Goal: Task Accomplishment & Management: Use online tool/utility

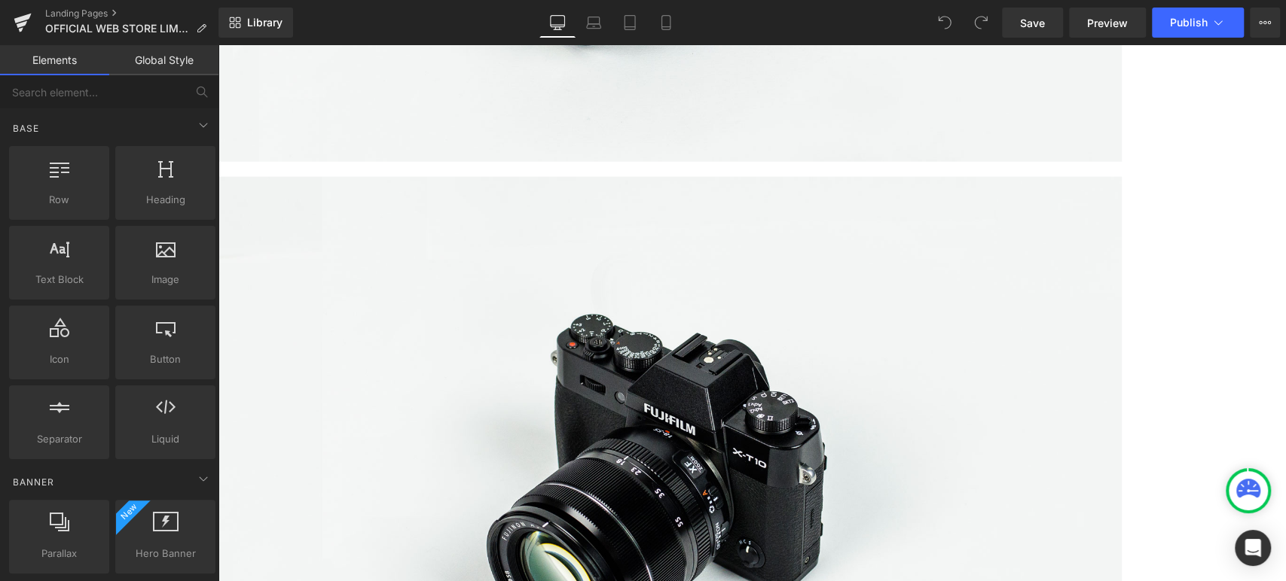
scroll to position [2707, 0]
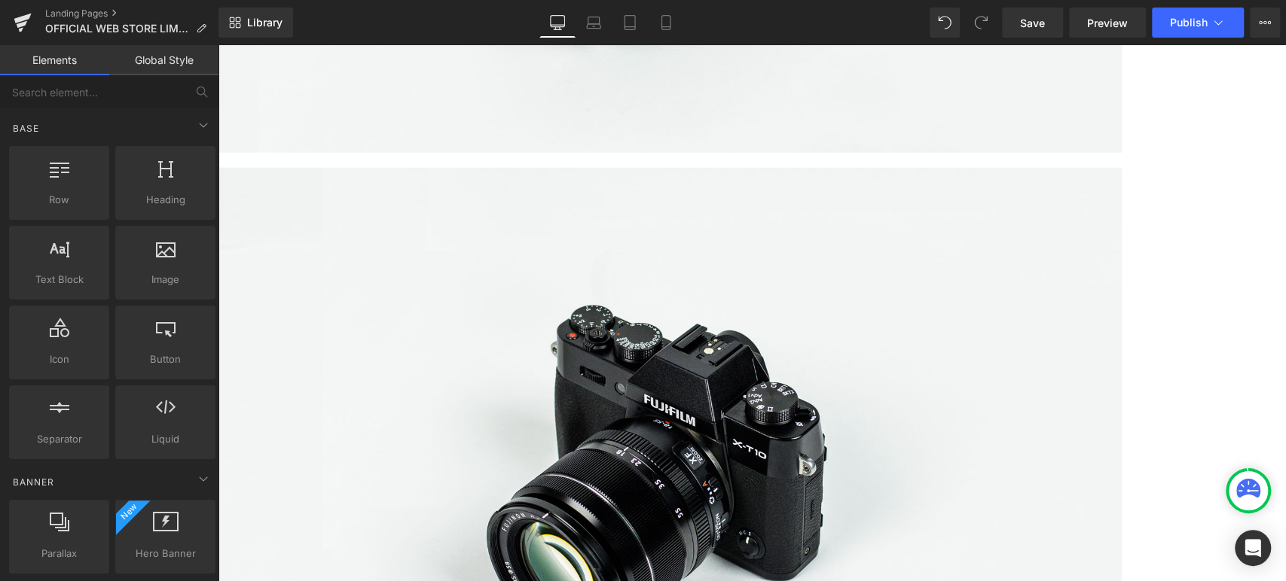
click at [218, 45] on span "Product List" at bounding box center [218, 45] width 0 height 0
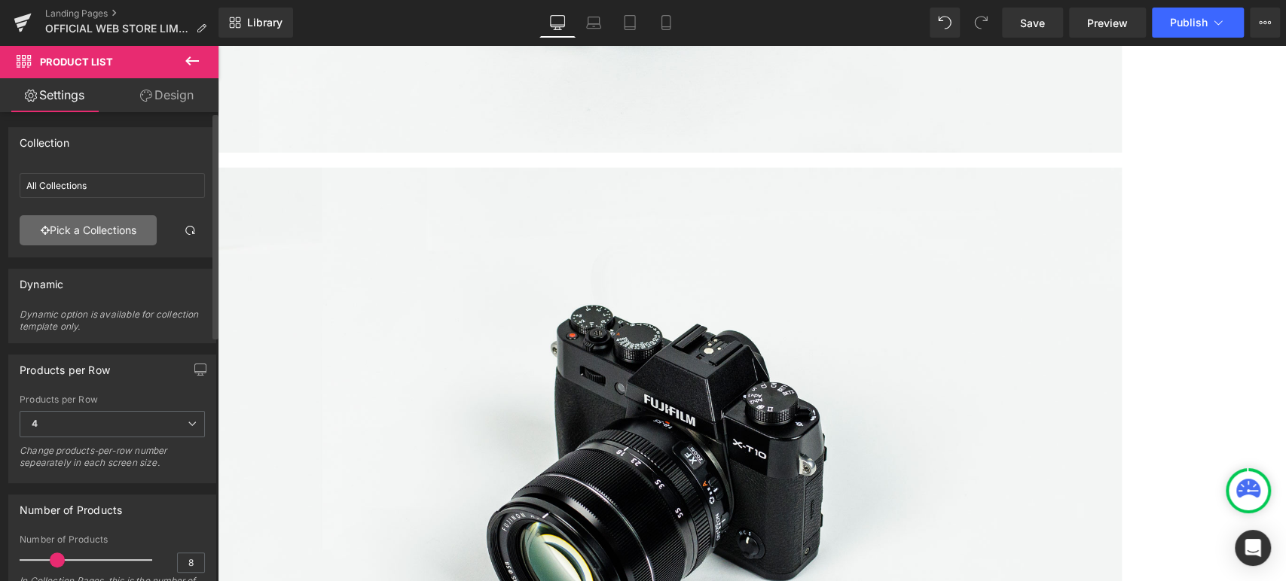
click at [88, 233] on link "Pick a Collections" at bounding box center [88, 230] width 137 height 30
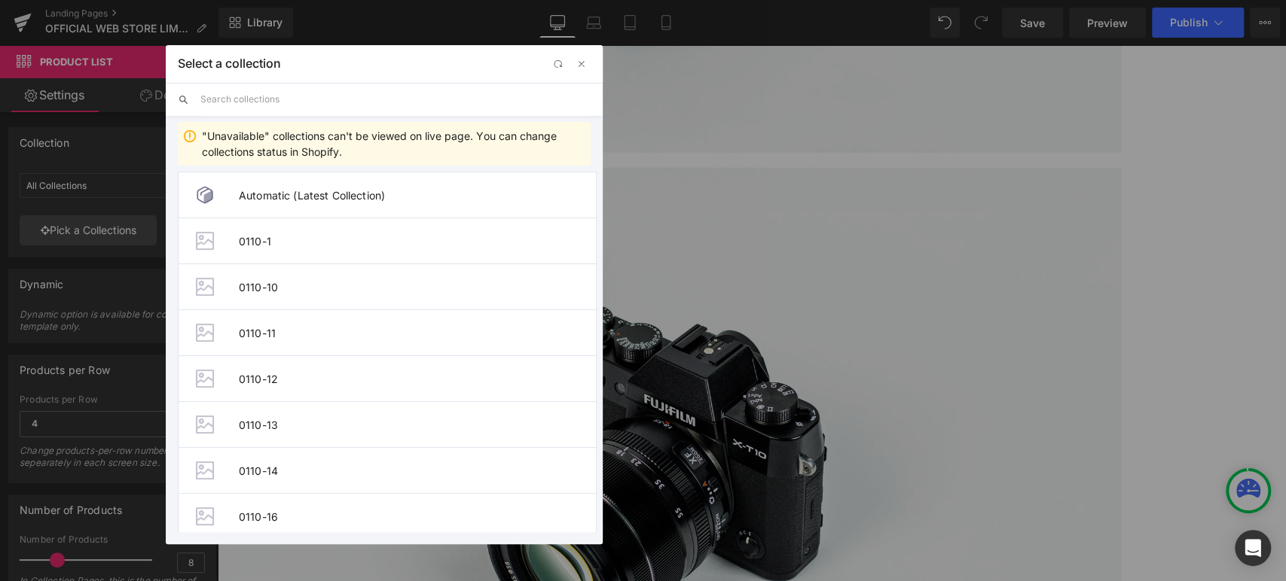
click at [274, 103] on input "text" at bounding box center [395, 99] width 390 height 33
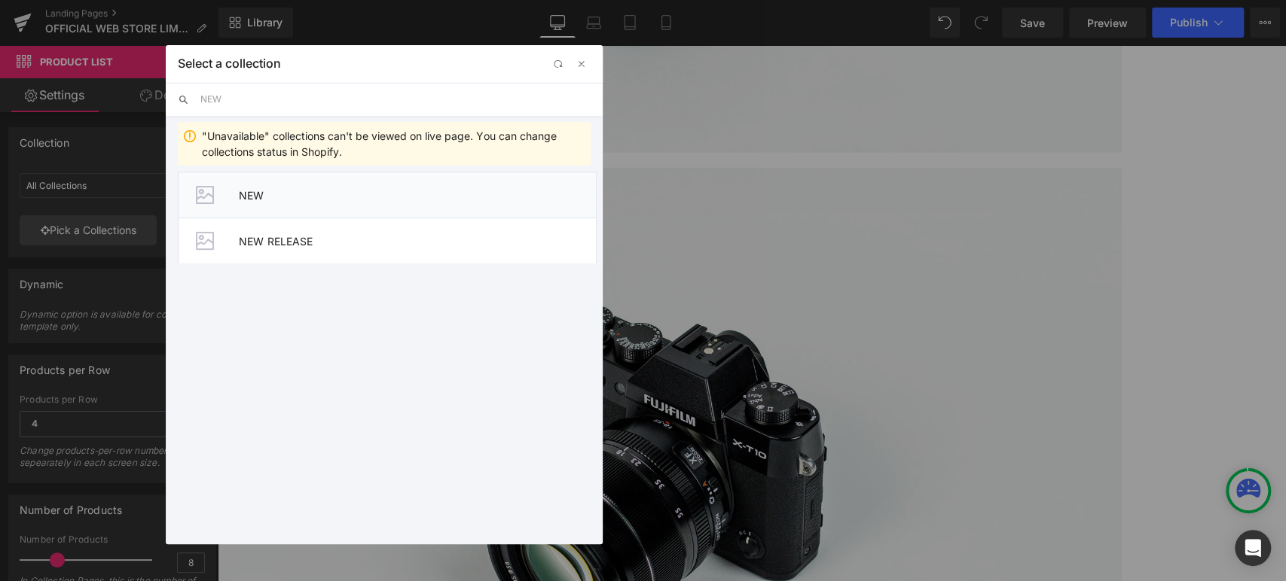
type input "NEW"
click at [277, 213] on li "NEW" at bounding box center [387, 195] width 419 height 46
type input "NEW"
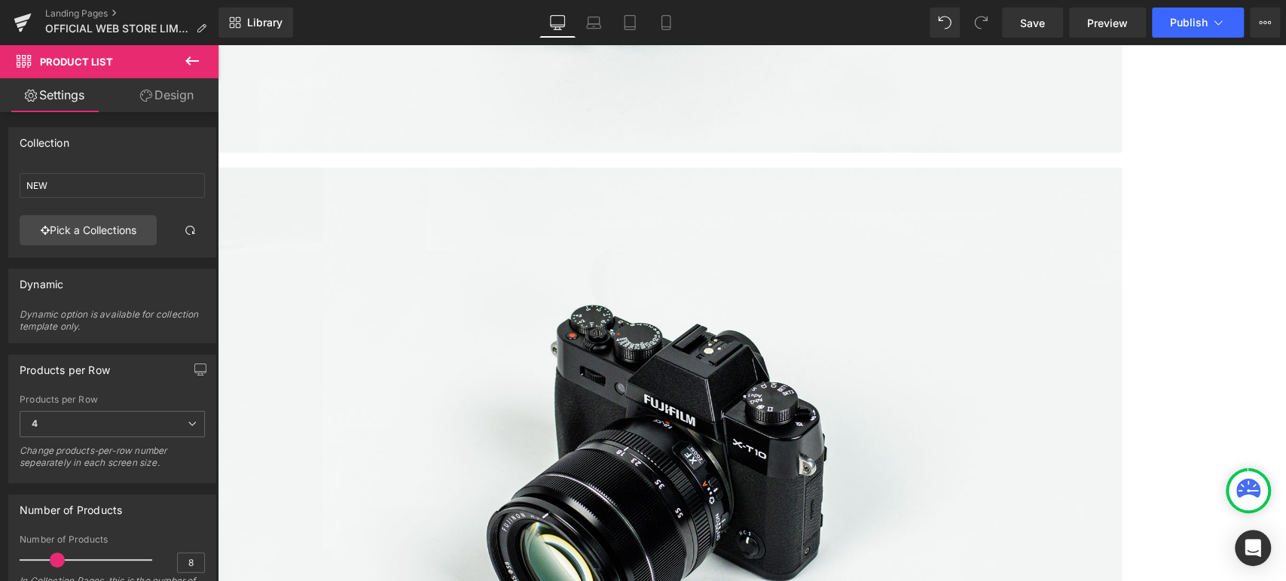
click at [218, 45] on span "(P) Title" at bounding box center [218, 45] width 0 height 0
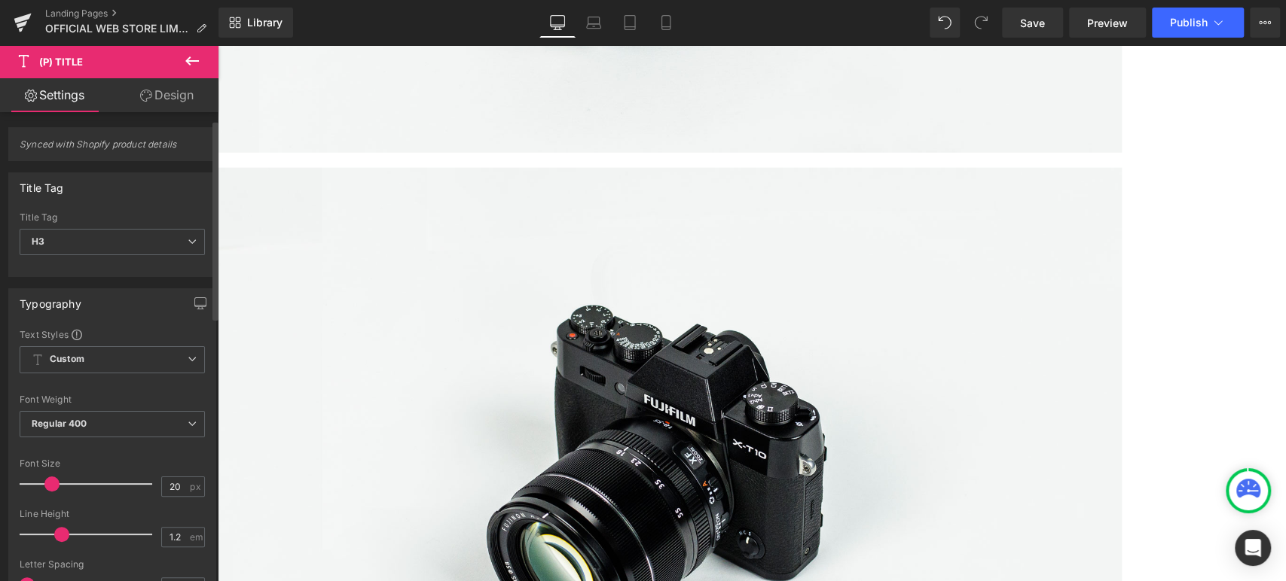
scroll to position [22, 0]
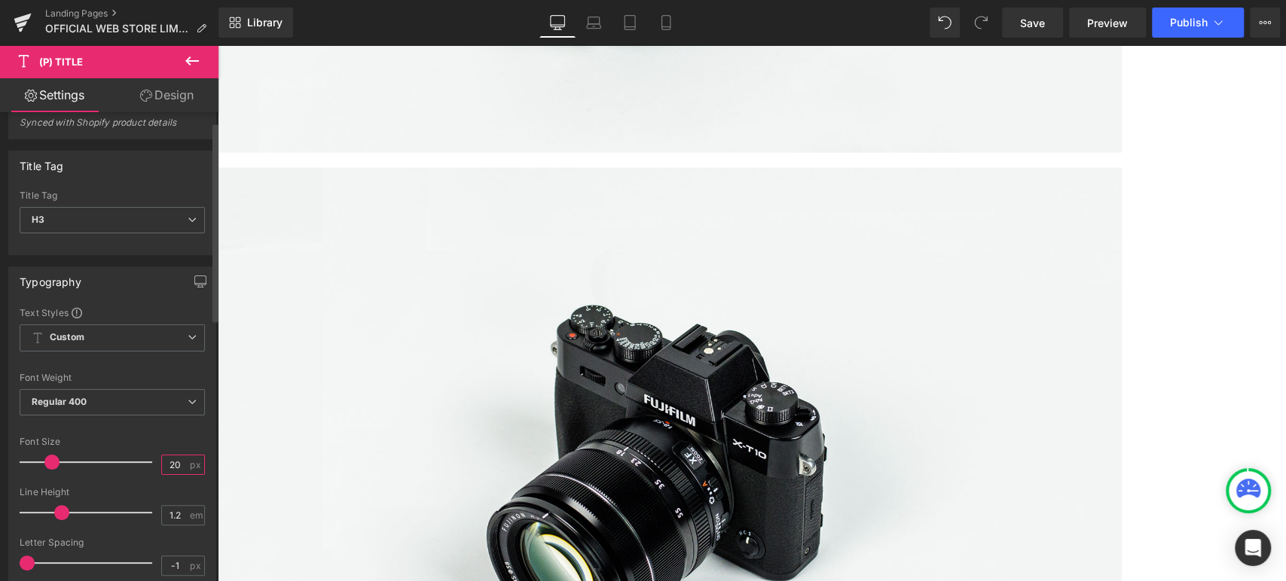
click at [178, 459] on input "20" at bounding box center [175, 465] width 26 height 19
type input "2"
type input "12"
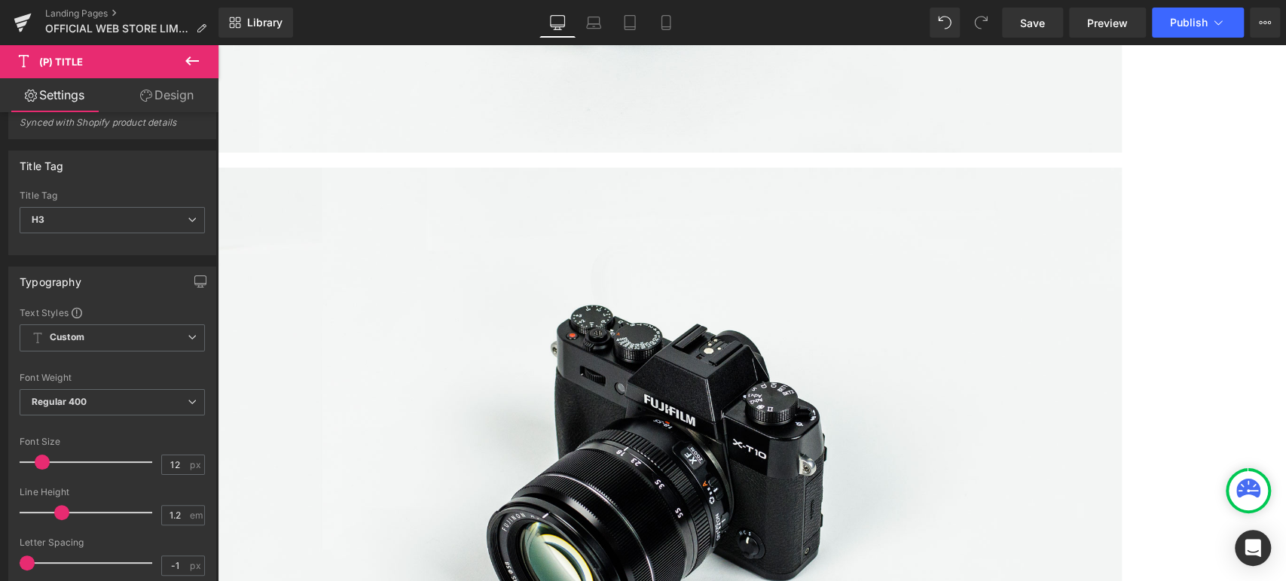
click at [218, 45] on span "(P) Price" at bounding box center [218, 45] width 0 height 0
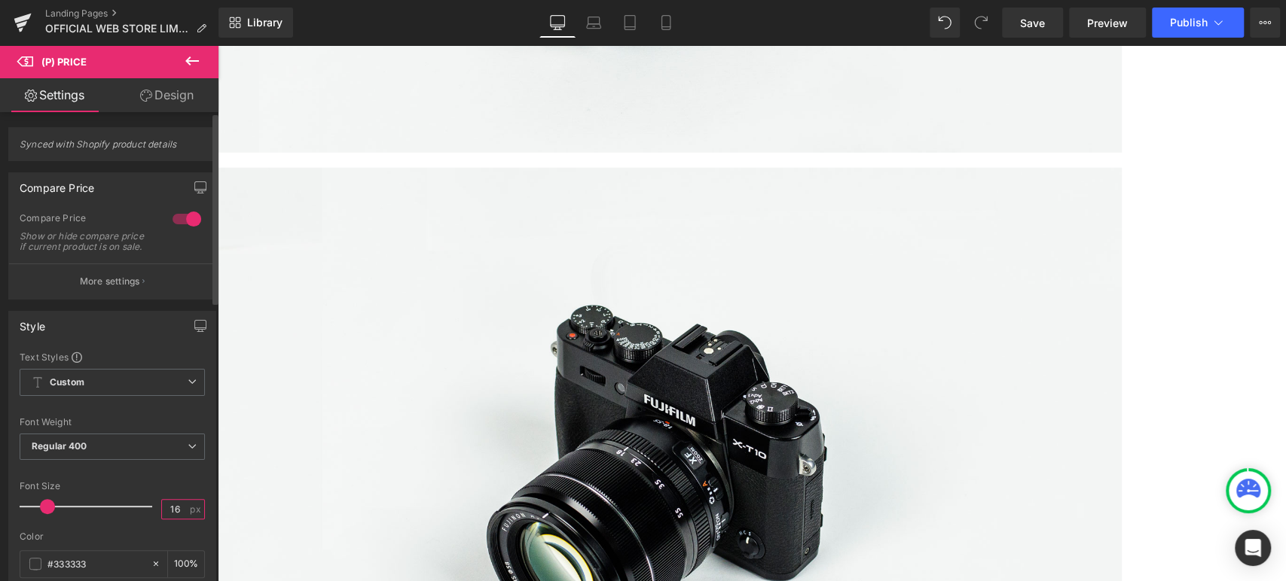
click at [172, 519] on input "16" at bounding box center [175, 509] width 26 height 19
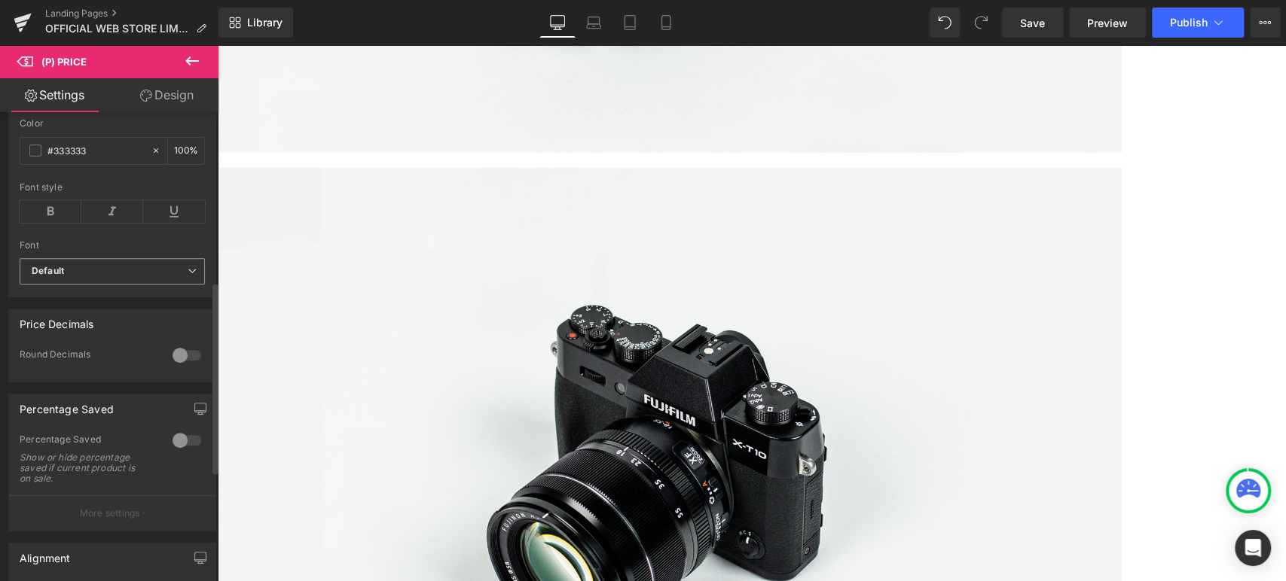
scroll to position [414, 0]
type input "12"
click at [69, 276] on b "Default" at bounding box center [110, 270] width 156 height 13
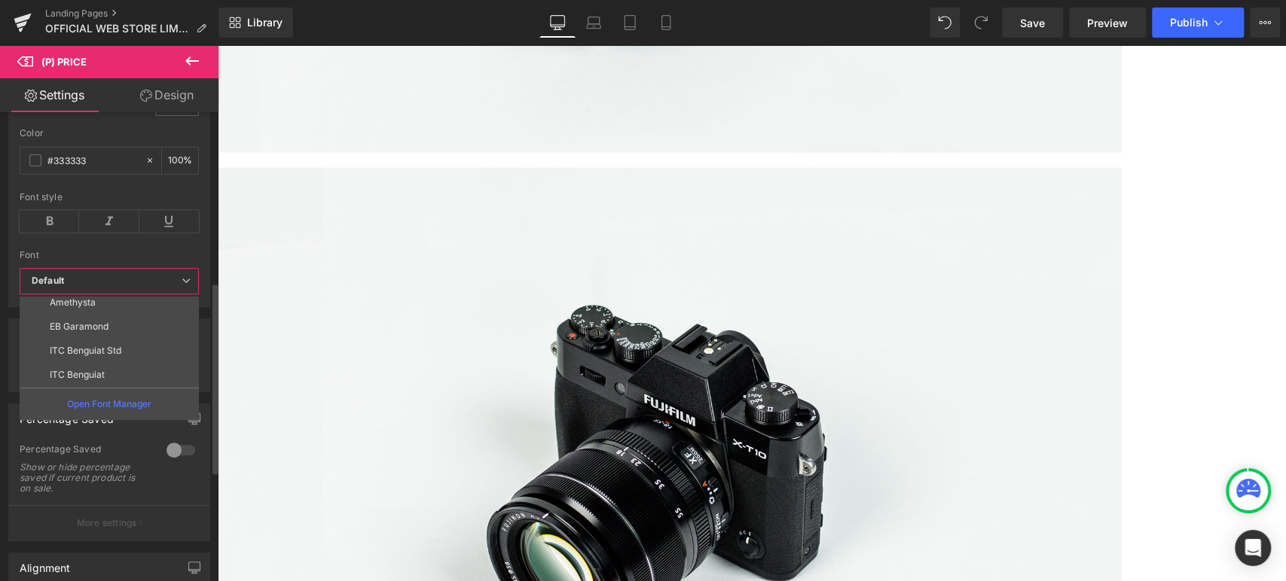
scroll to position [102, 0]
click at [84, 328] on p "EB Garamond" at bounding box center [79, 327] width 59 height 11
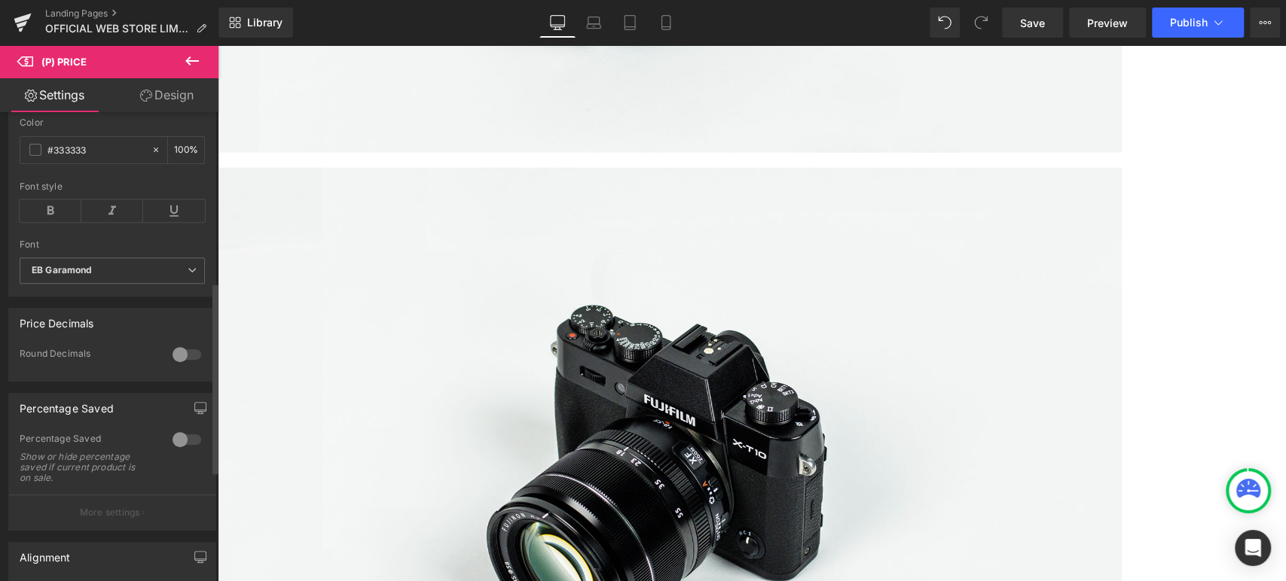
click at [188, 360] on div at bounding box center [187, 355] width 36 height 24
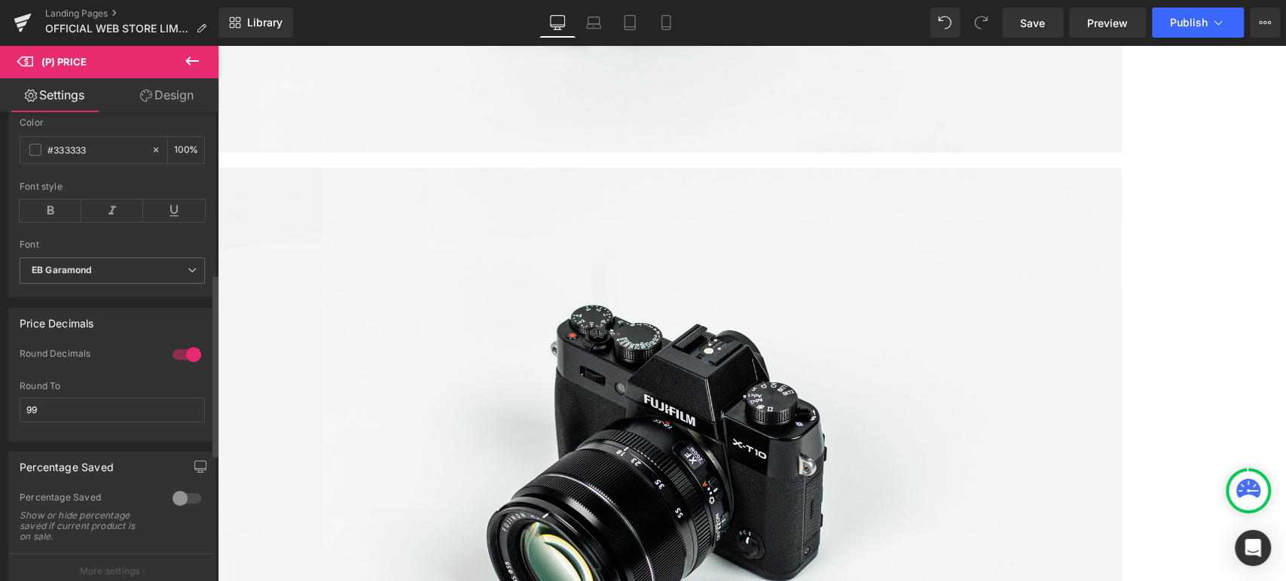
click at [188, 360] on div at bounding box center [187, 355] width 36 height 24
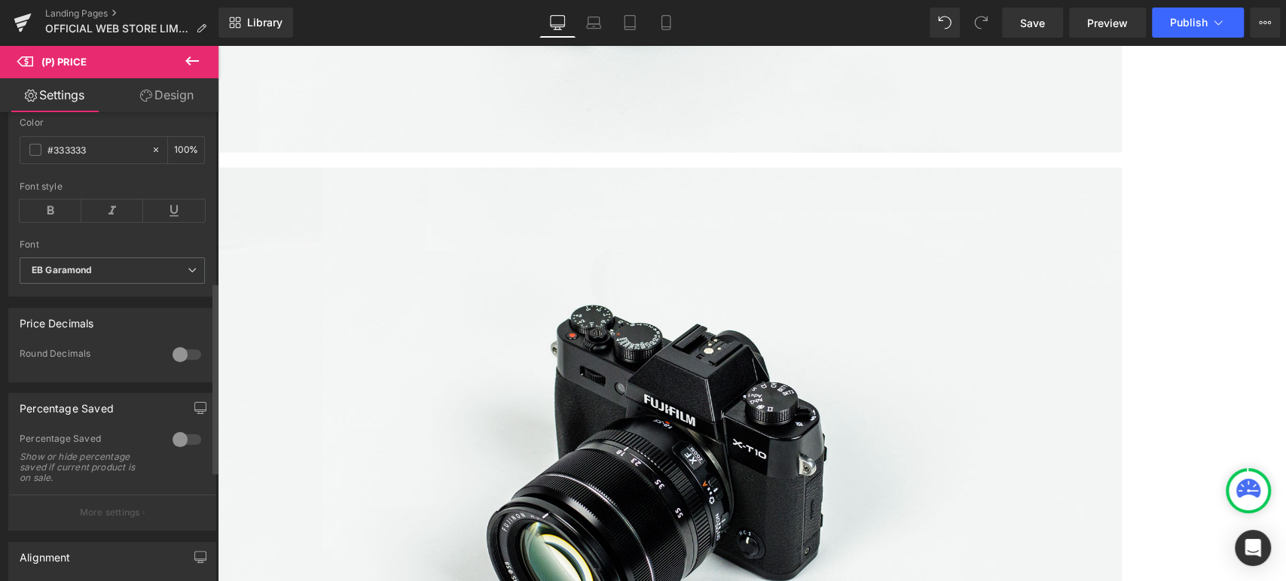
click at [181, 448] on div at bounding box center [187, 440] width 36 height 24
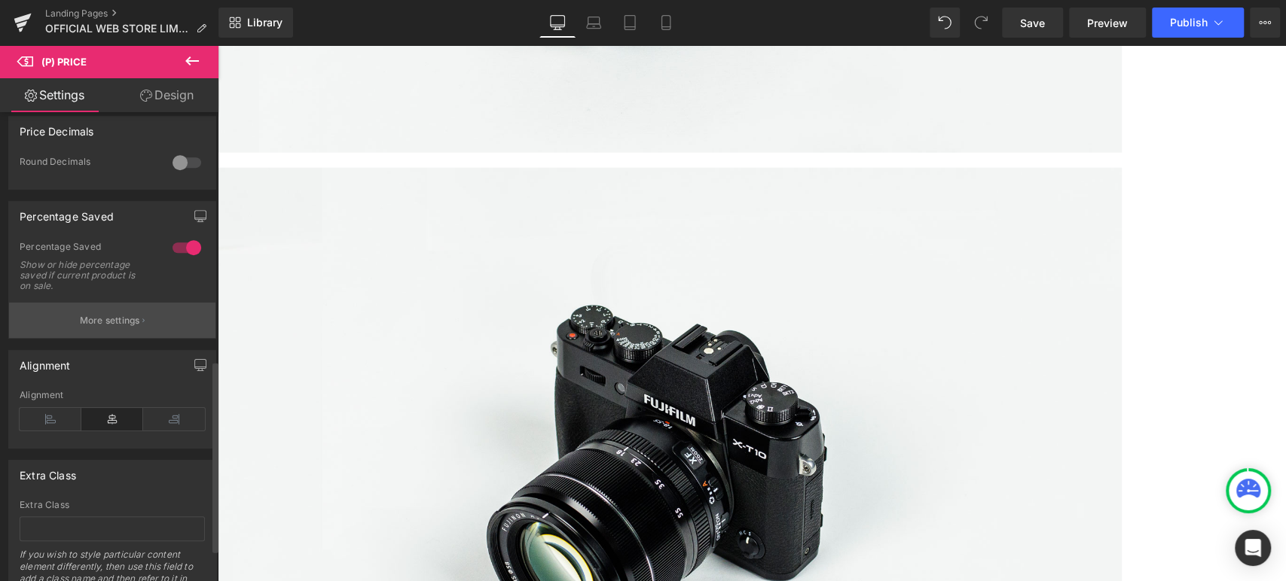
scroll to position [605, 0]
click at [175, 260] on div at bounding box center [187, 248] width 36 height 24
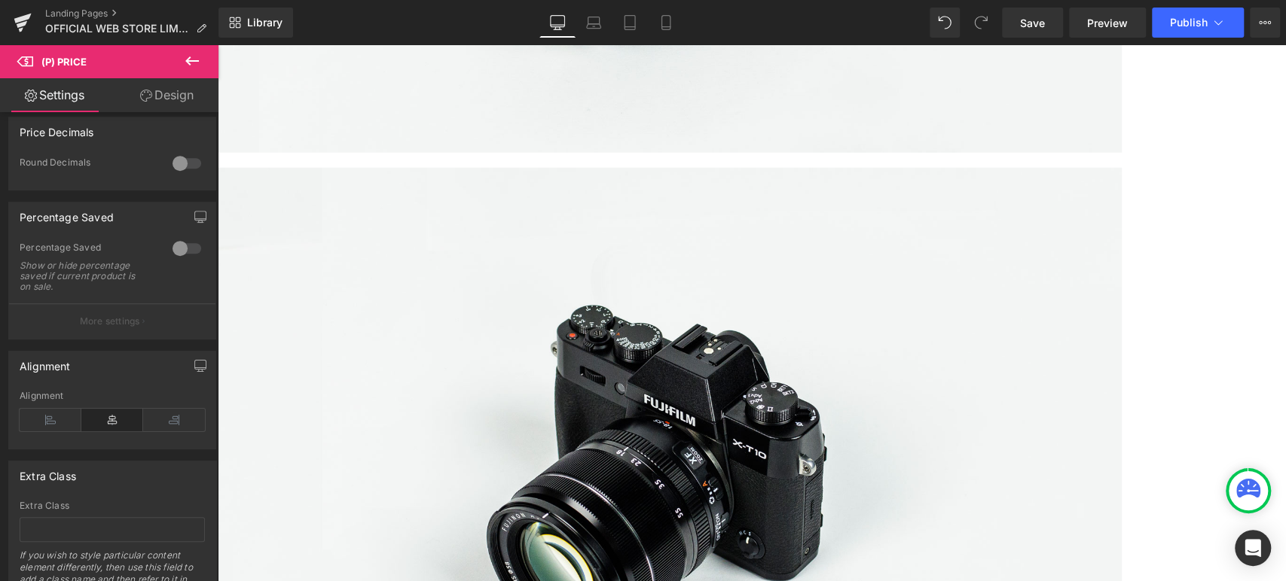
click at [218, 45] on span "(P) Price" at bounding box center [218, 45] width 0 height 0
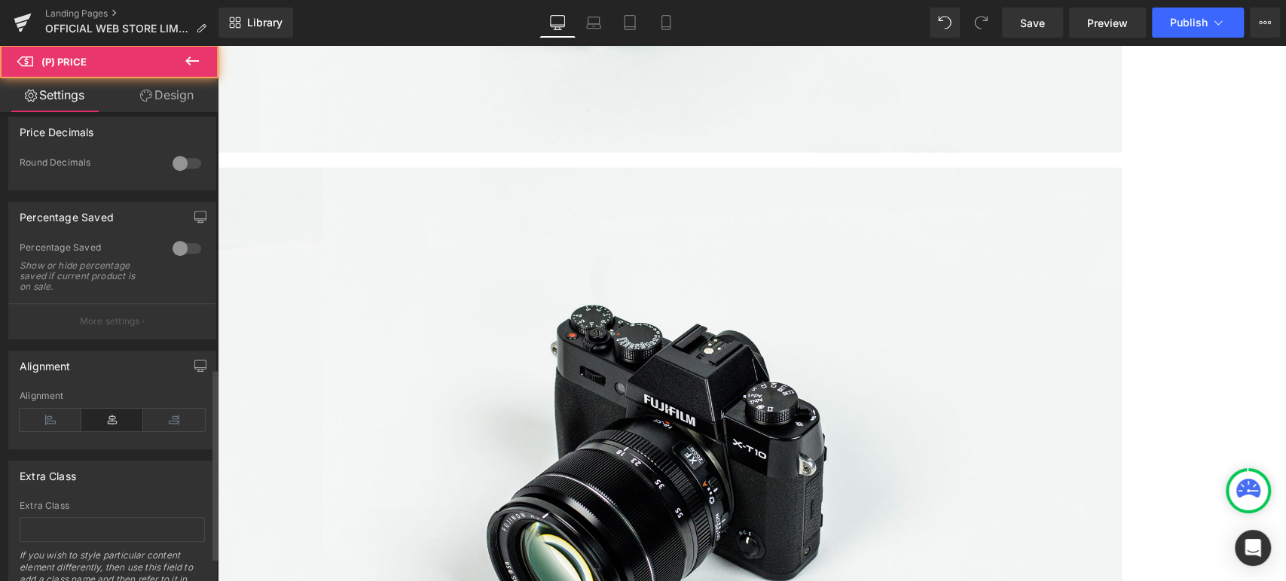
scroll to position [633, 0]
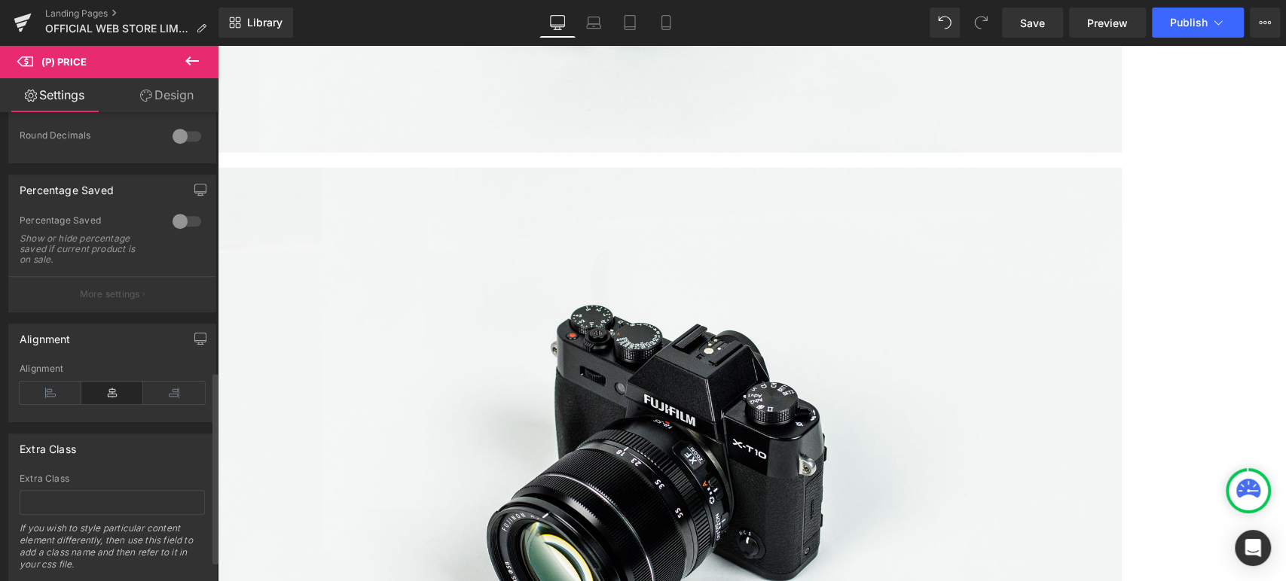
click at [192, 225] on div at bounding box center [187, 221] width 36 height 24
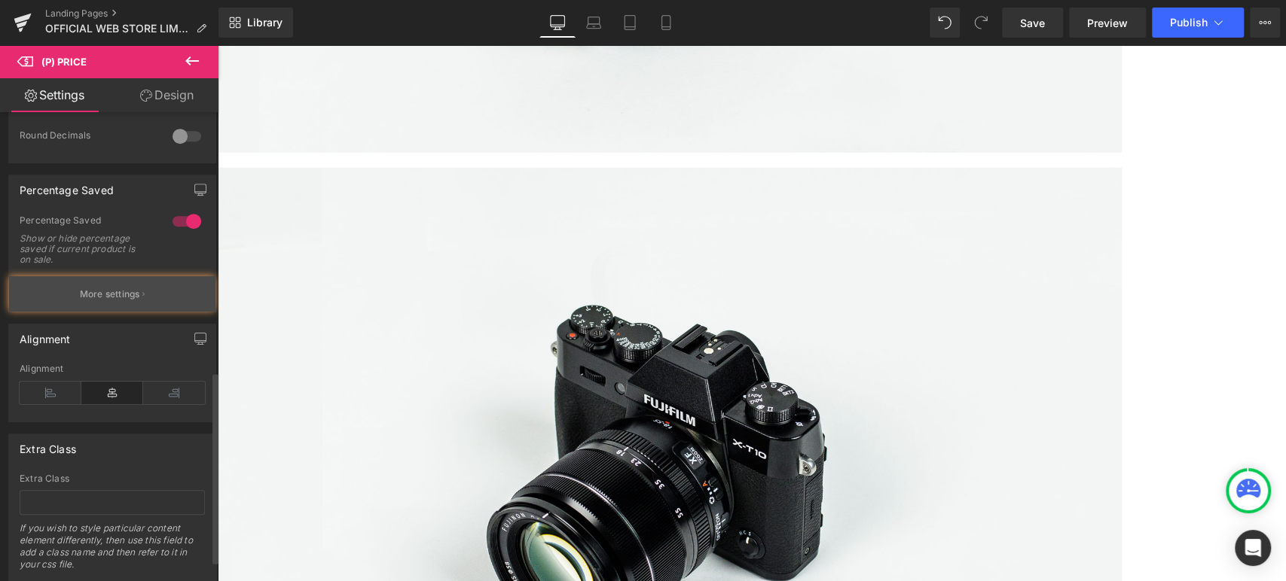
click at [118, 301] on p "More settings" at bounding box center [110, 295] width 60 height 14
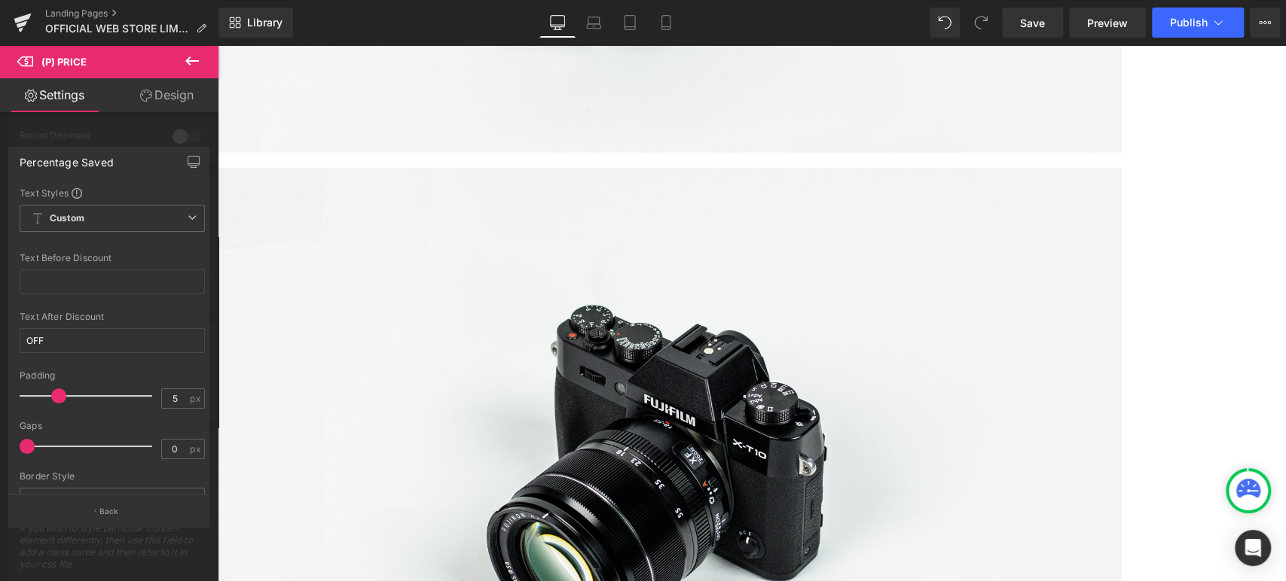
click at [162, 135] on div at bounding box center [109, 317] width 218 height 544
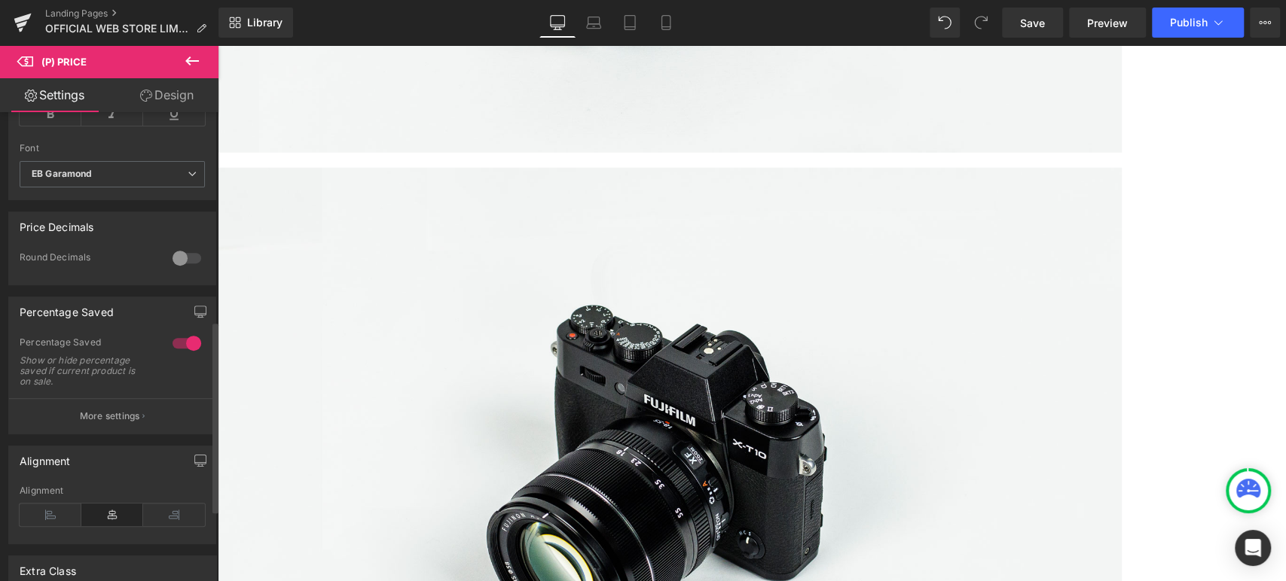
scroll to position [509, 0]
click at [178, 349] on div at bounding box center [187, 345] width 36 height 24
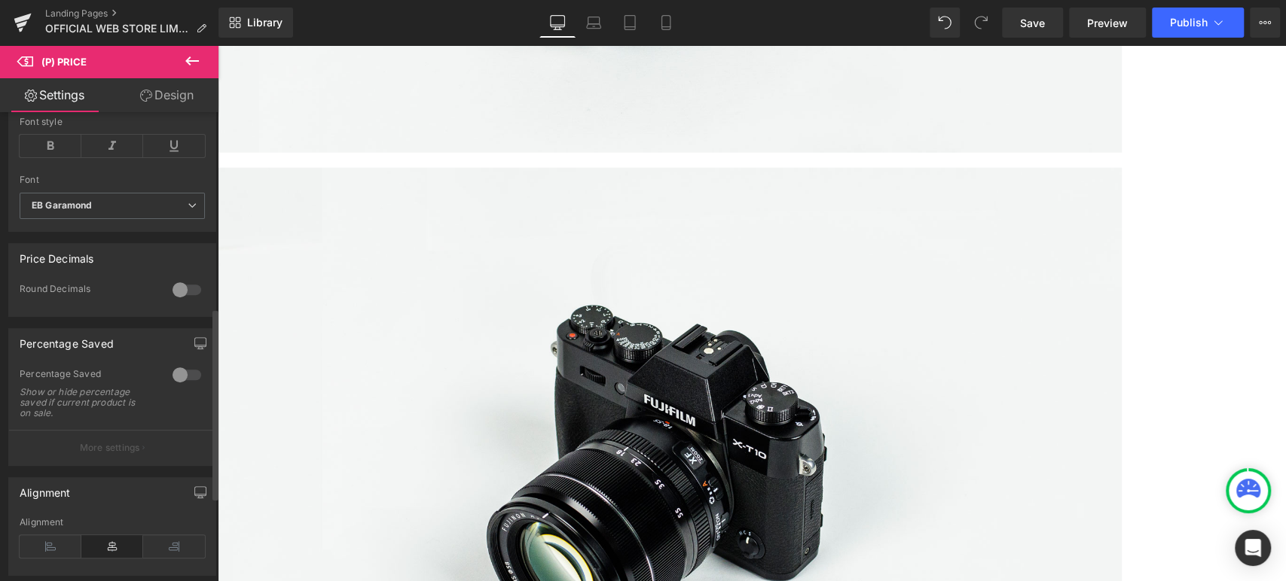
scroll to position [477, 0]
click at [194, 301] on div at bounding box center [187, 291] width 36 height 24
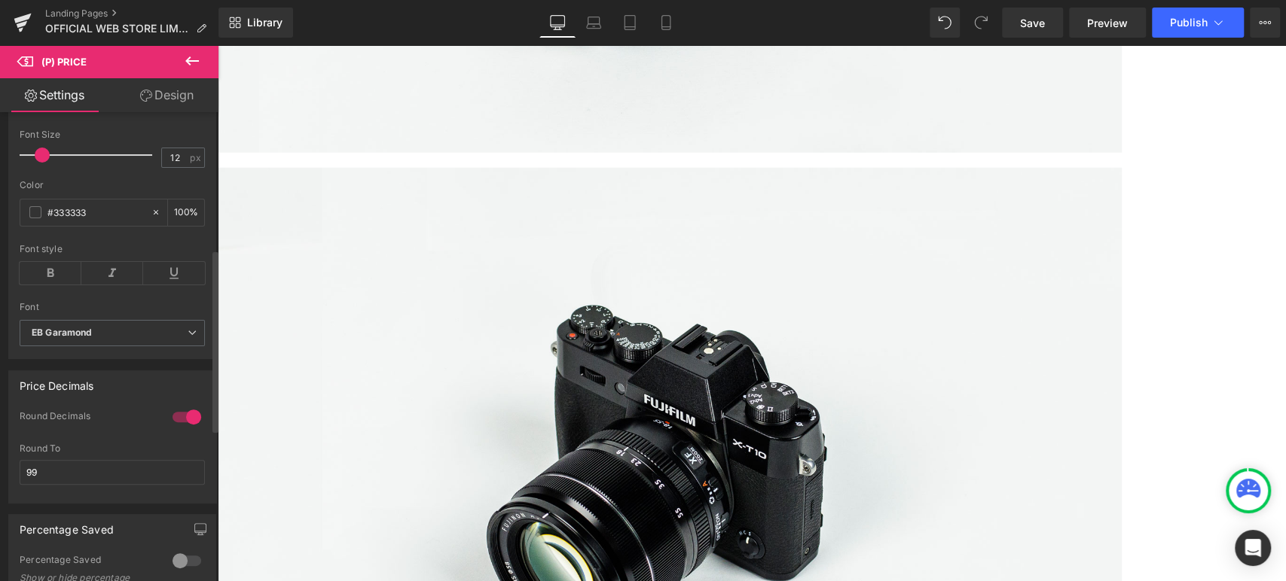
scroll to position [351, 0]
click at [130, 333] on span "EB Garamond" at bounding box center [112, 334] width 185 height 26
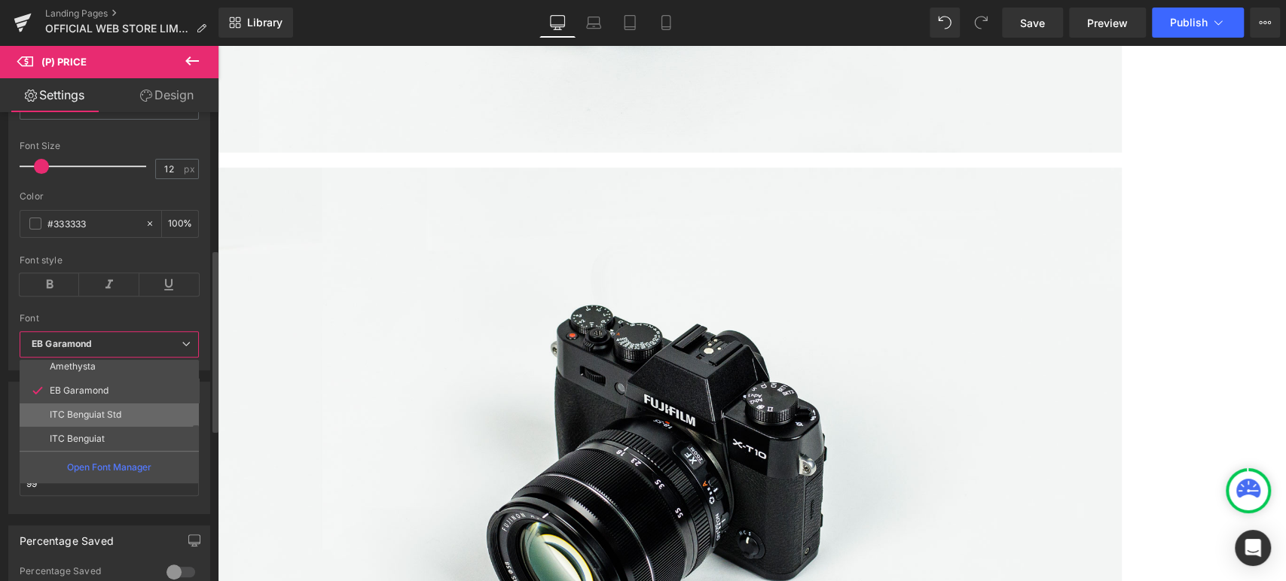
scroll to position [102, 0]
click at [120, 334] on span "EB Garamond" at bounding box center [109, 344] width 179 height 26
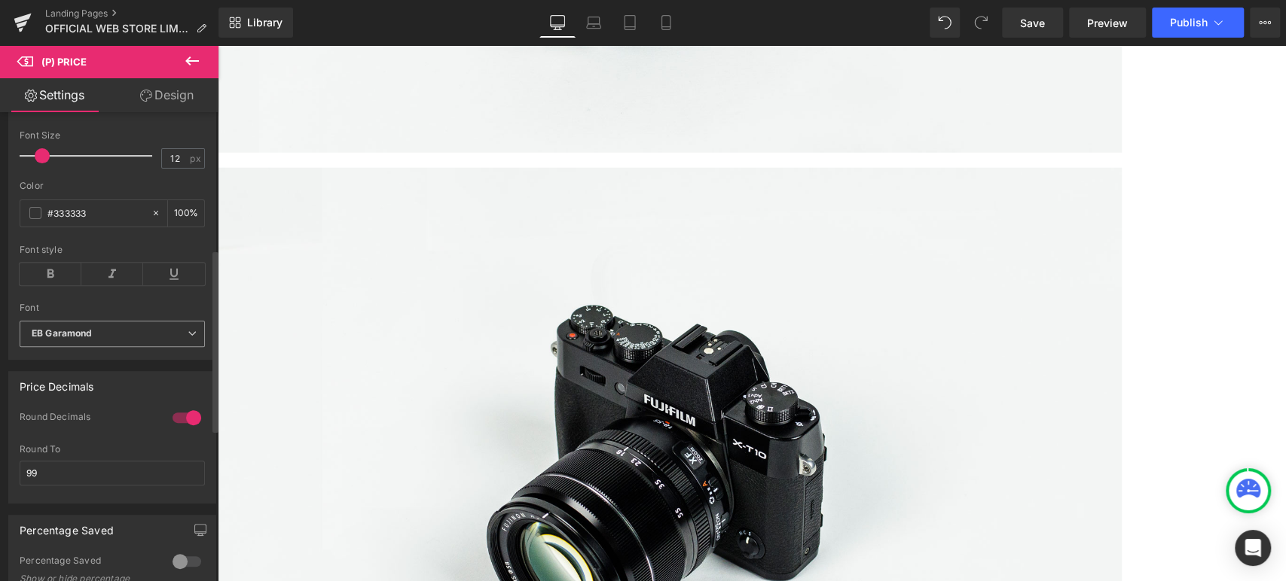
click at [106, 335] on span "EB Garamond" at bounding box center [112, 334] width 185 height 26
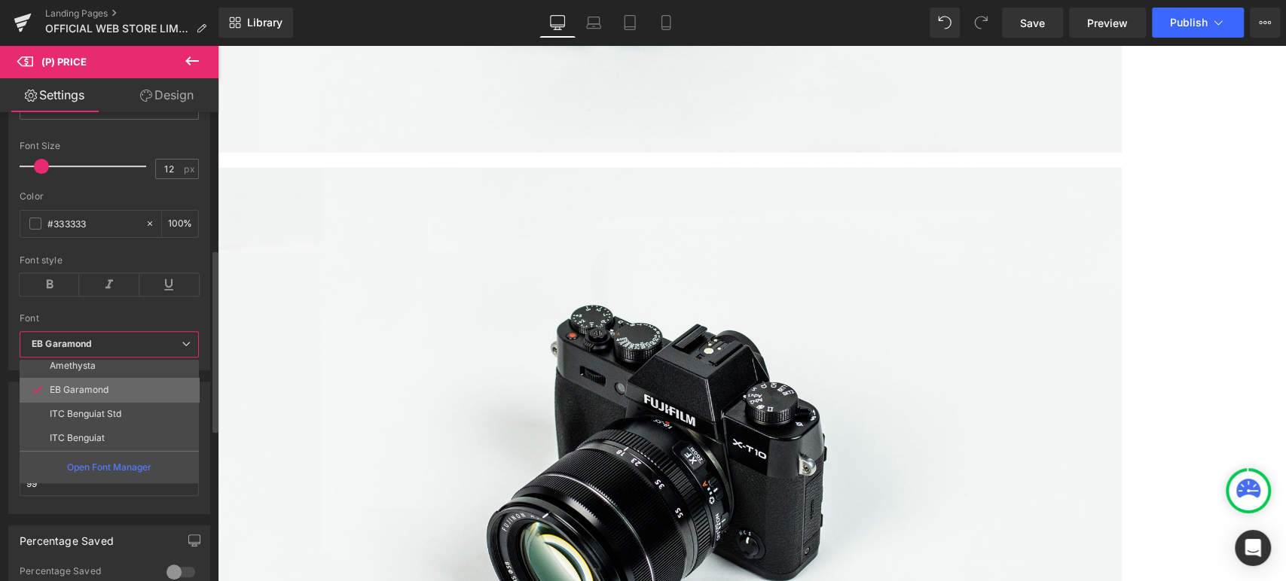
click at [103, 389] on p "EB Garamond" at bounding box center [79, 390] width 59 height 11
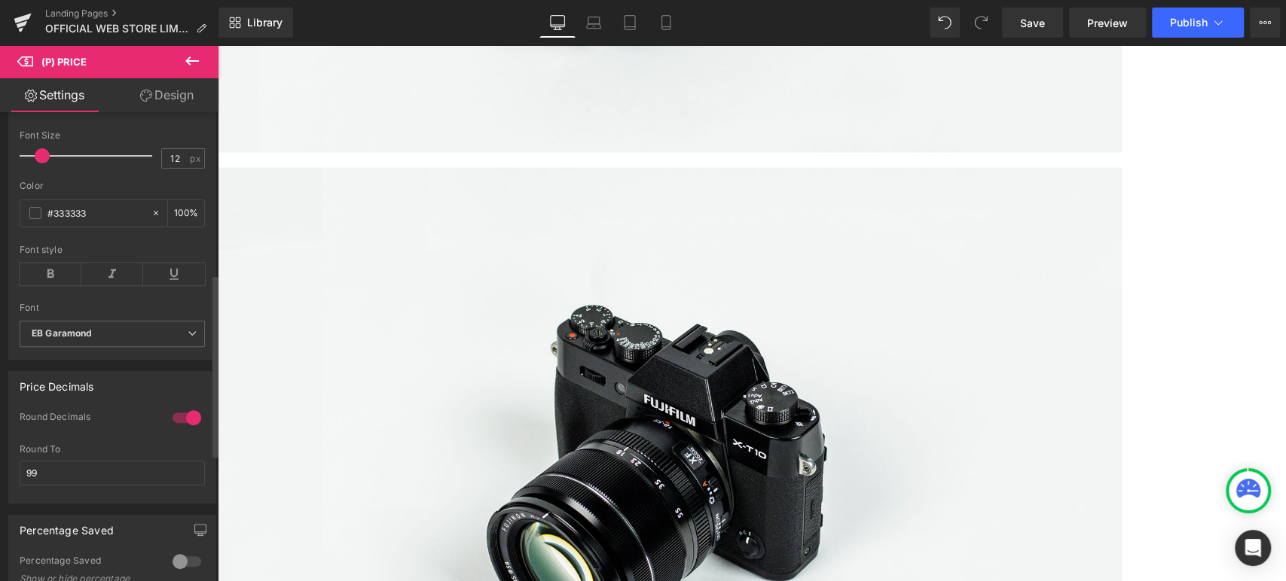
scroll to position [418, 0]
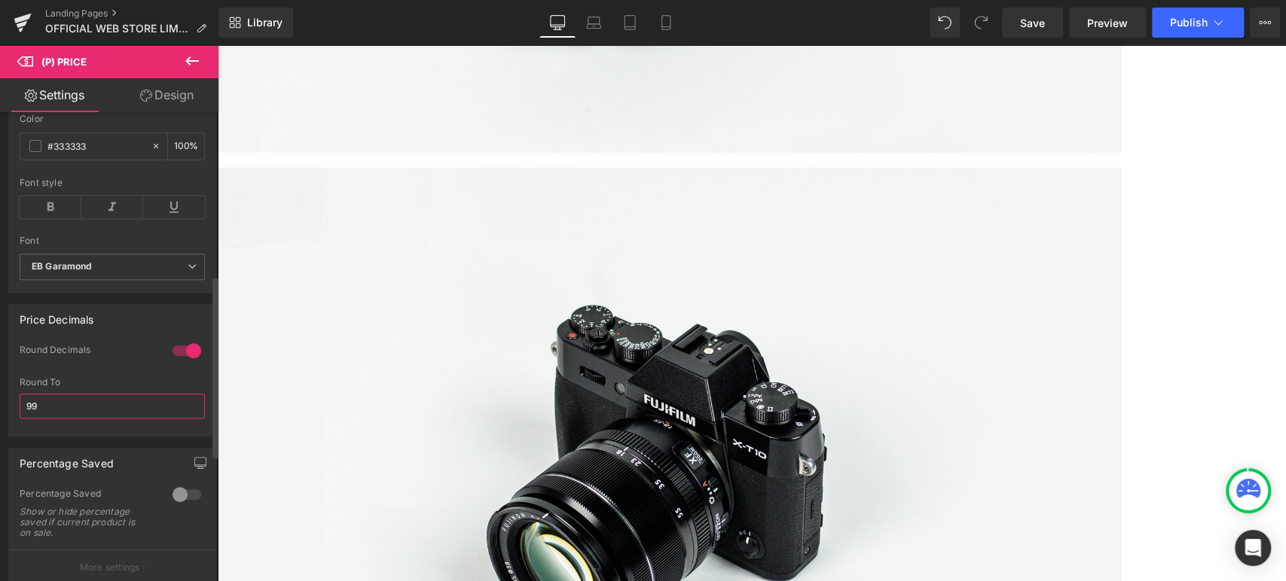
click at [111, 419] on input "99" at bounding box center [112, 406] width 185 height 25
type input "9"
type input "-"
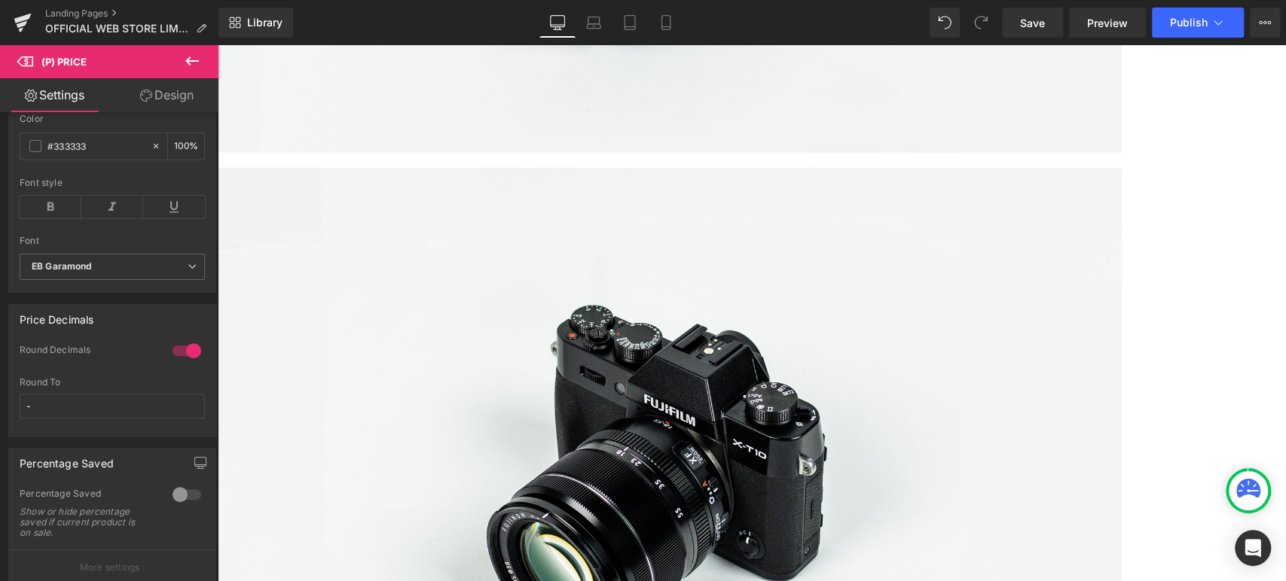
click at [218, 45] on span "(P) Cart Button" at bounding box center [218, 45] width 0 height 0
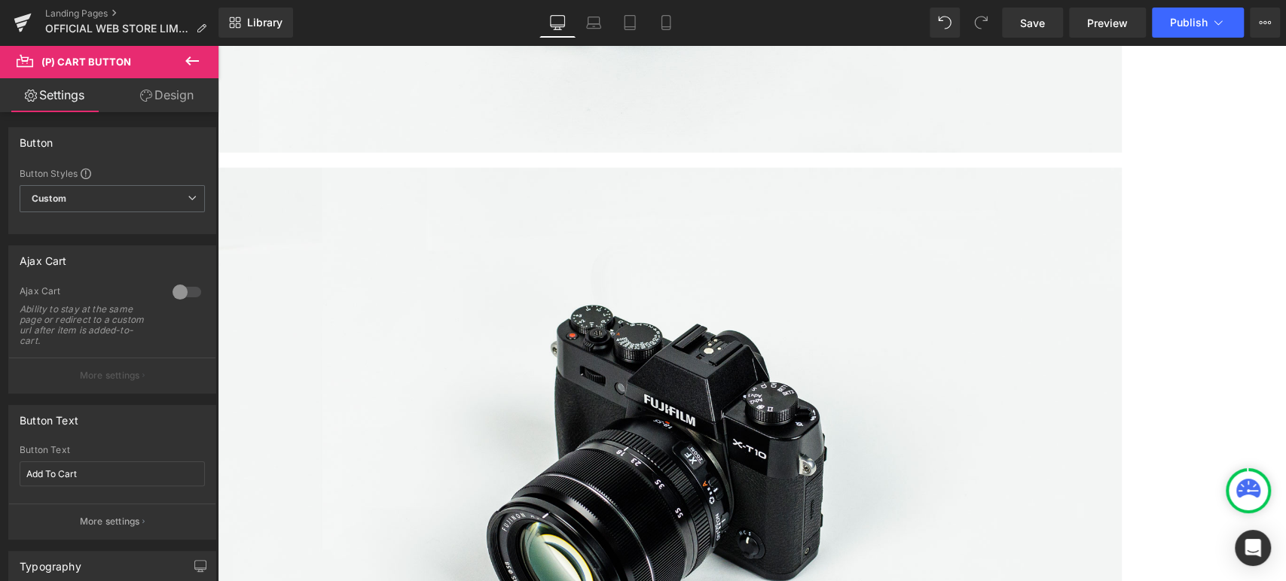
click at [218, 45] on span "(P) Image" at bounding box center [218, 45] width 0 height 0
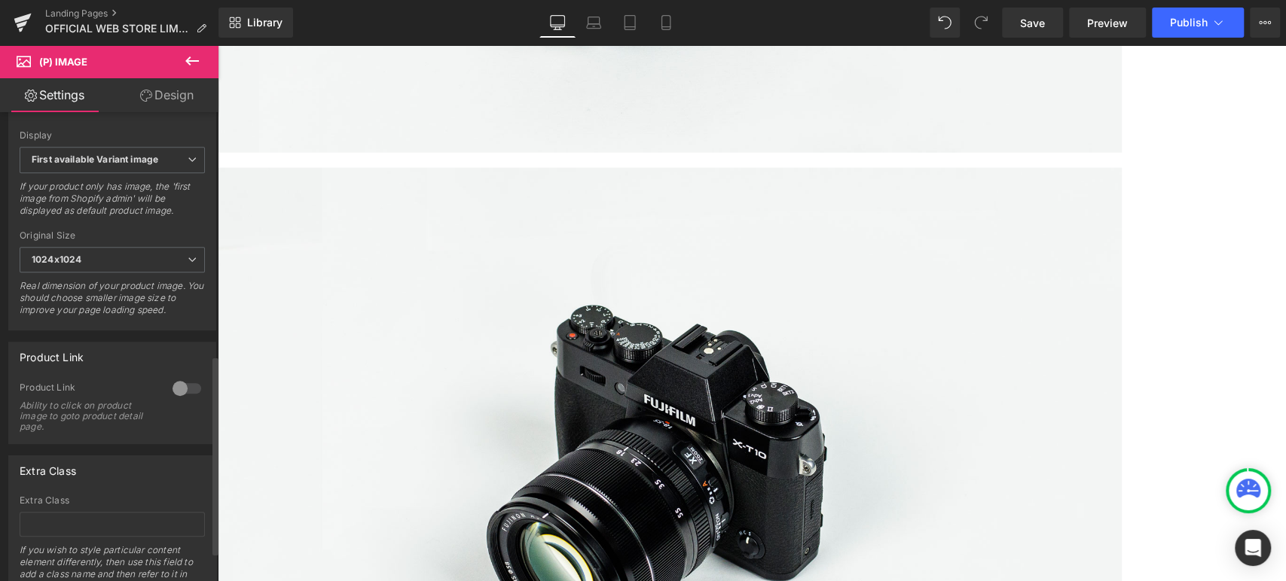
scroll to position [572, 0]
click at [191, 396] on div at bounding box center [187, 387] width 36 height 24
click at [218, 45] on icon at bounding box center [218, 45] width 0 height 0
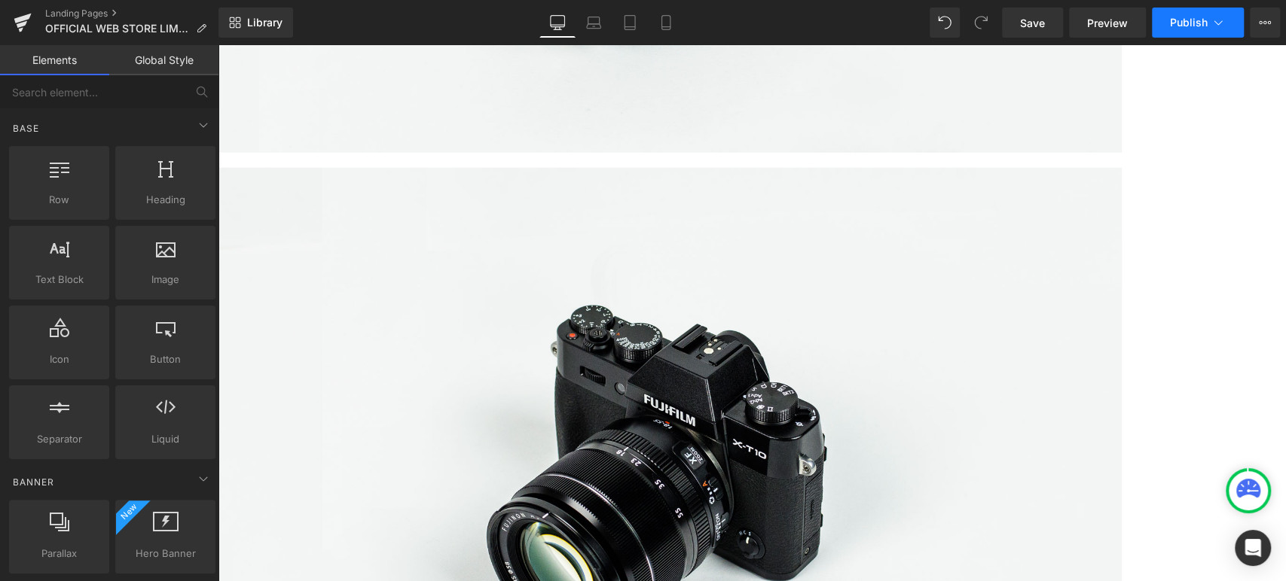
click at [1191, 20] on span "Publish" at bounding box center [1189, 23] width 38 height 12
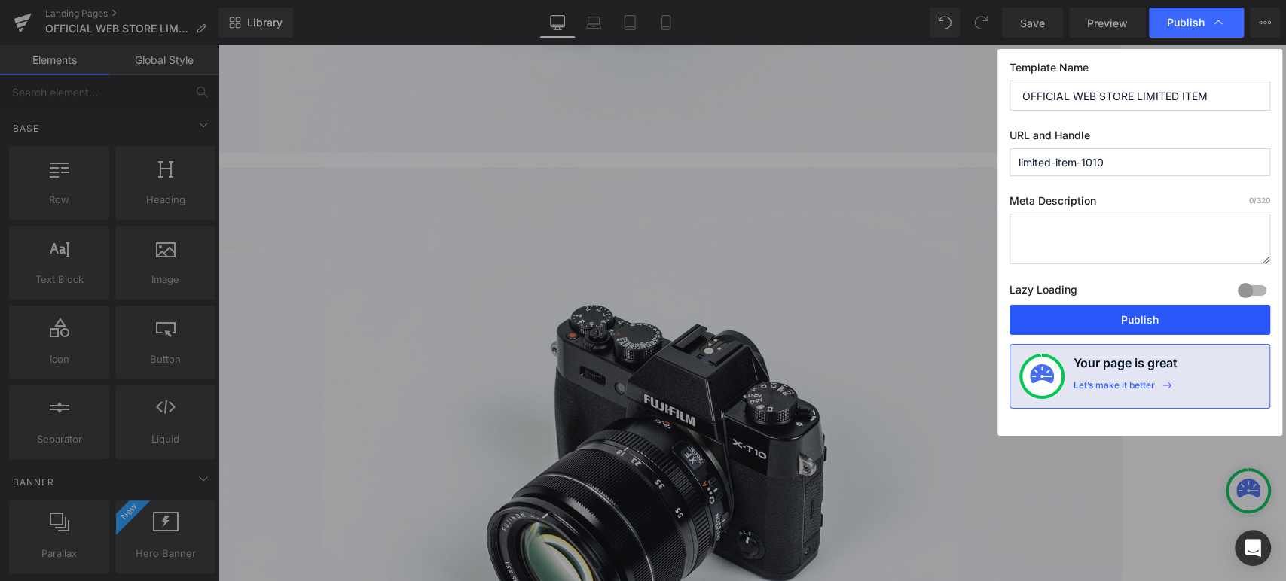
click at [1111, 315] on button "Publish" at bounding box center [1139, 320] width 261 height 30
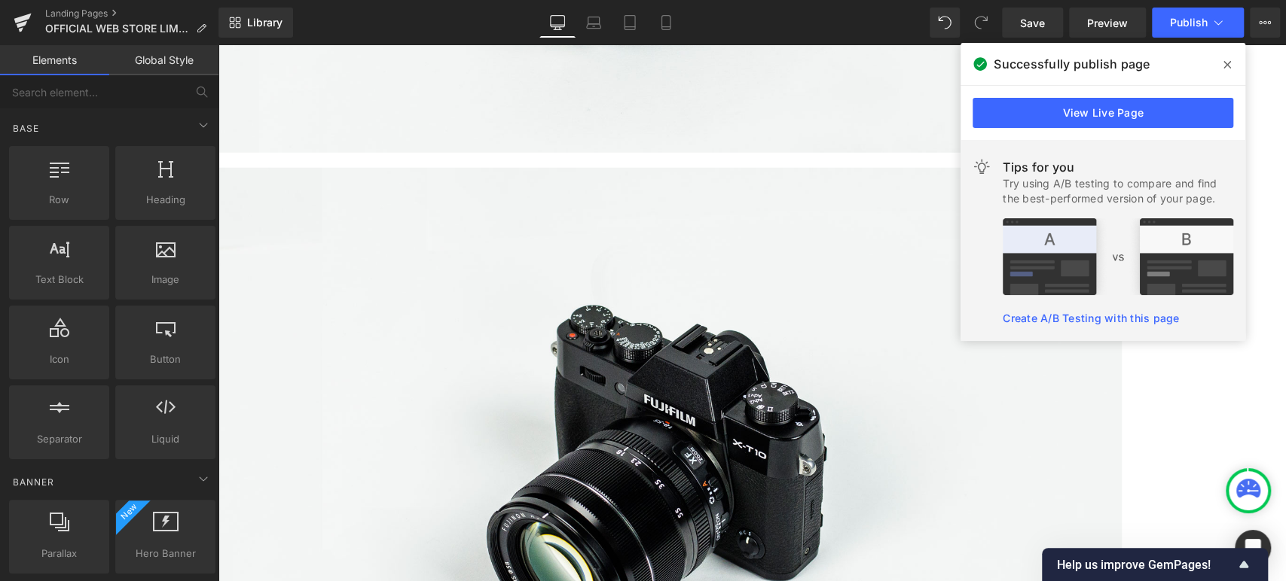
drag, startPoint x: 1233, startPoint y: 56, endPoint x: 825, endPoint y: 157, distance: 420.7
click at [1233, 56] on span at bounding box center [1227, 65] width 24 height 24
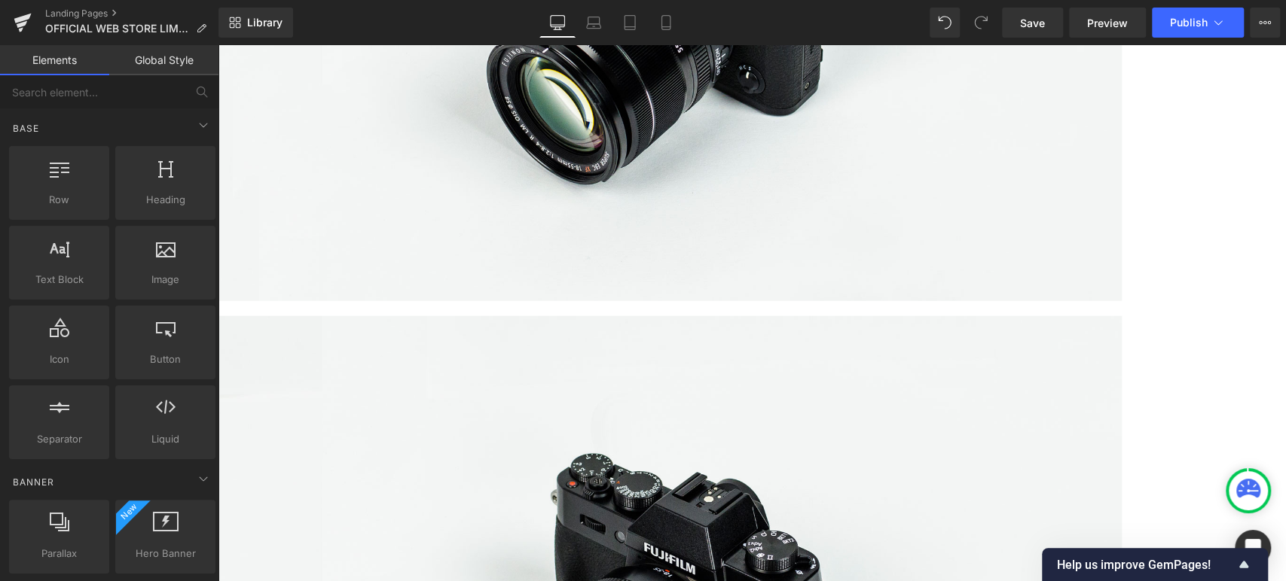
scroll to position [2707, 0]
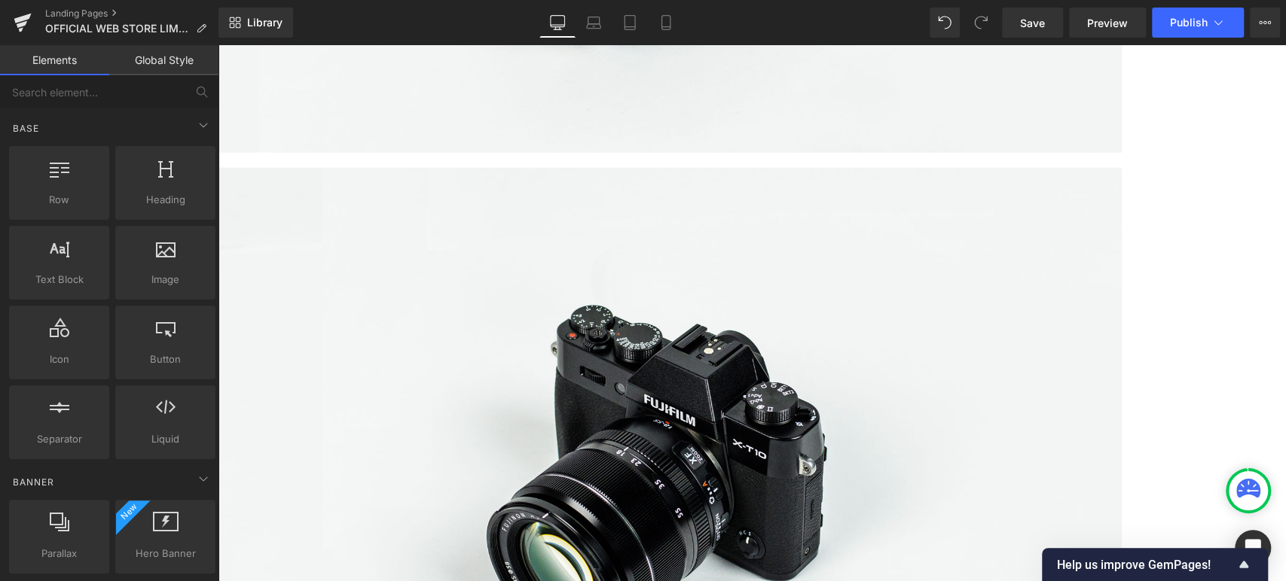
click at [218, 45] on span "(P) Image" at bounding box center [218, 45] width 0 height 0
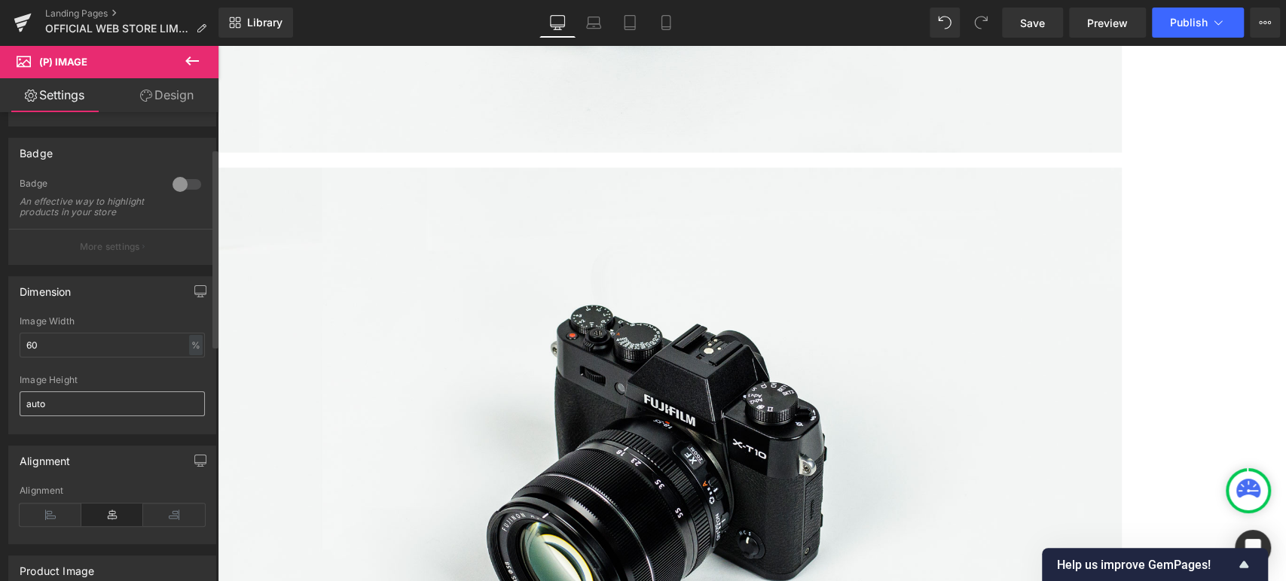
scroll to position [167, 0]
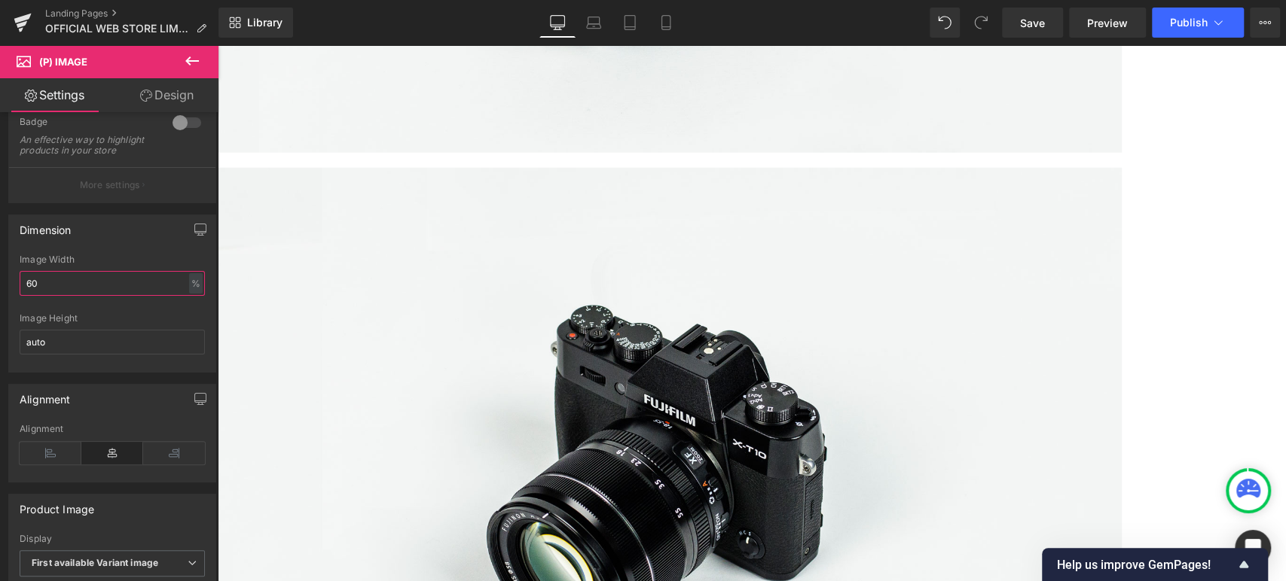
drag, startPoint x: 56, startPoint y: 288, endPoint x: -18, endPoint y: 289, distance: 73.8
click at [0, 289] on html "(P) Image You are previewing how the will restyle your page. You can not edit E…" at bounding box center [643, 290] width 1286 height 581
type input "80"
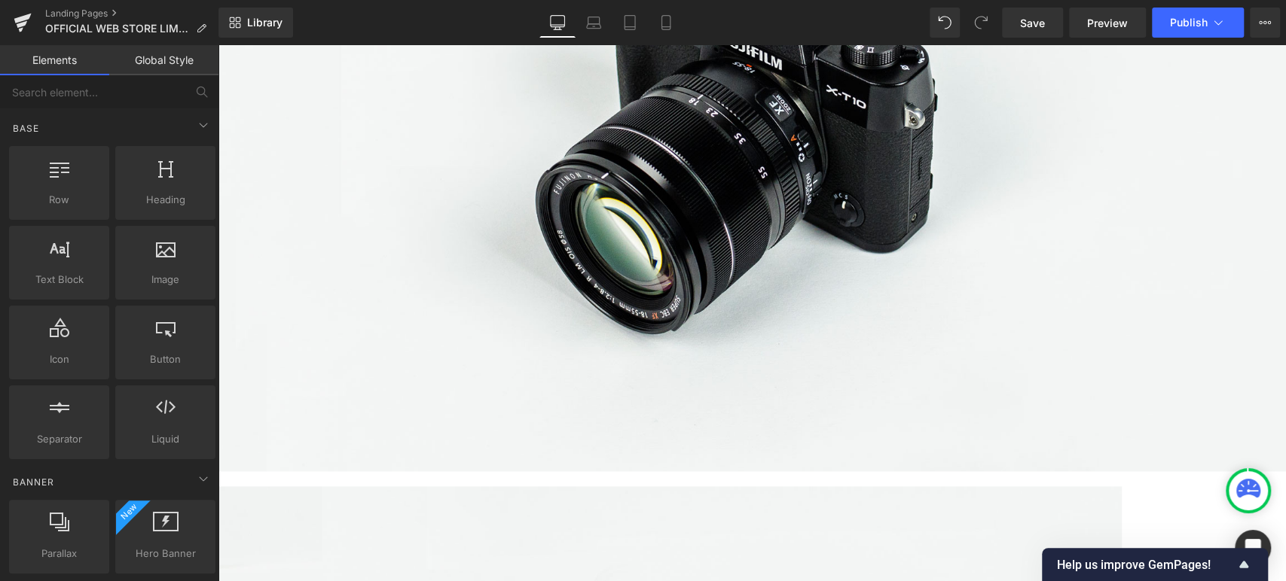
scroll to position [1034, 0]
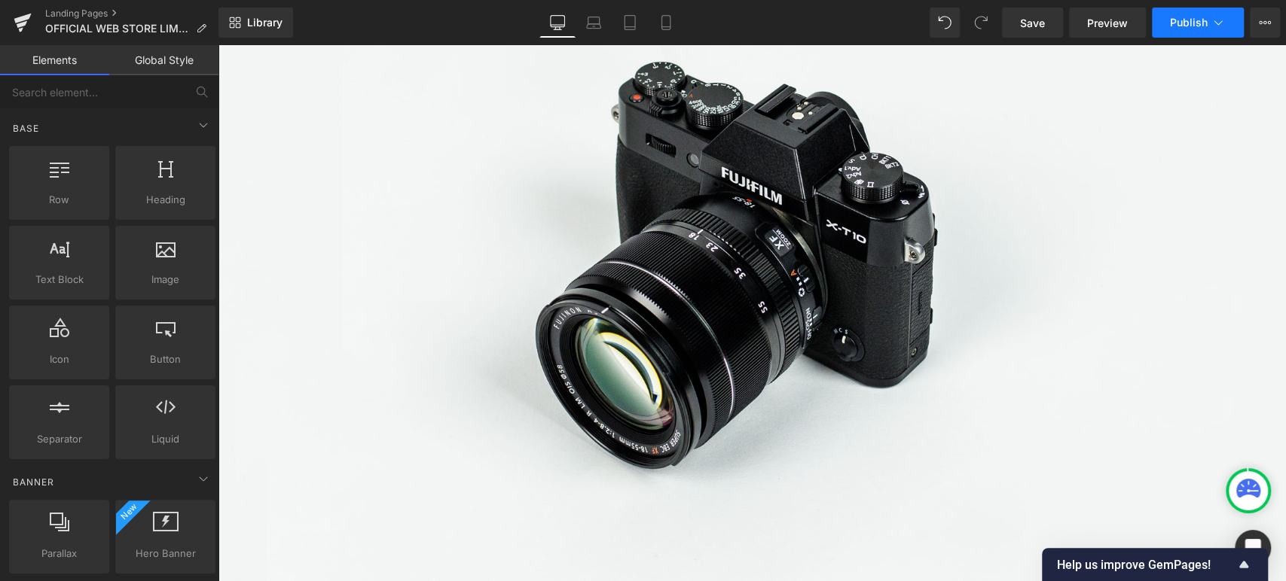
click at [1170, 20] on span "Publish" at bounding box center [1189, 23] width 38 height 12
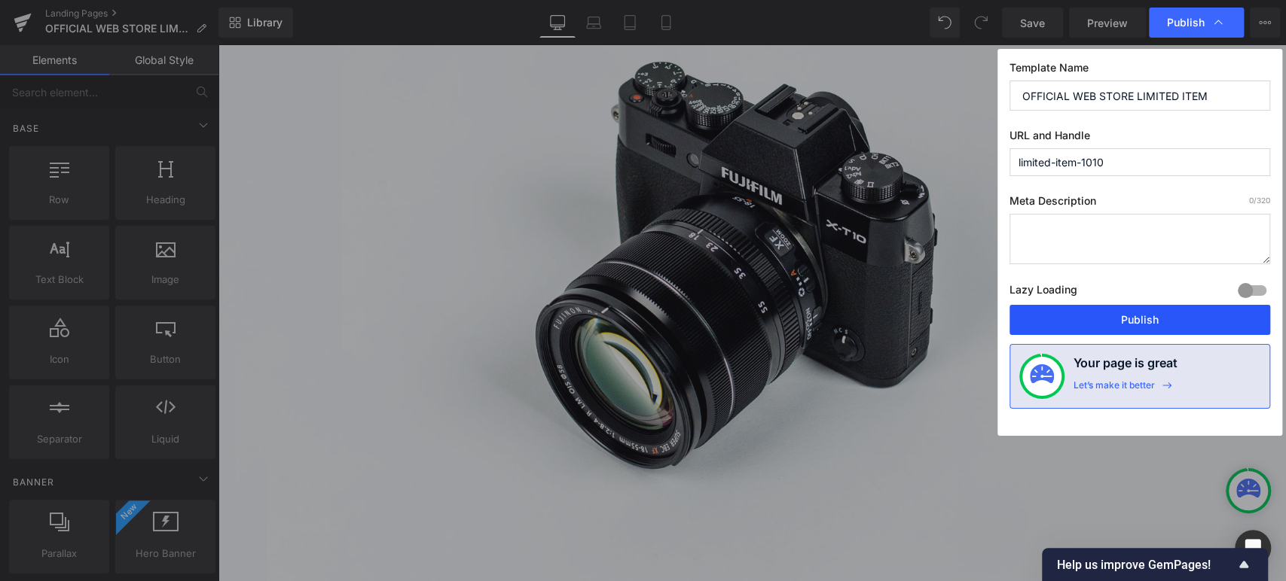
drag, startPoint x: 1098, startPoint y: 316, endPoint x: 694, endPoint y: 535, distance: 459.3
click at [1098, 316] on button "Publish" at bounding box center [1139, 320] width 261 height 30
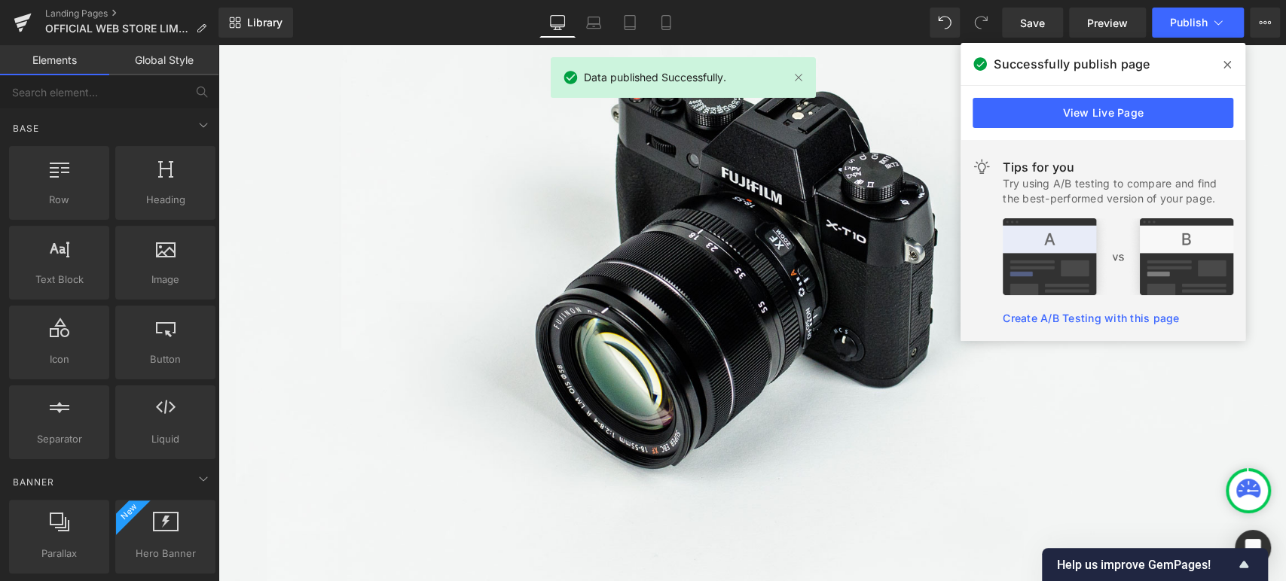
click at [1223, 66] on icon at bounding box center [1227, 65] width 8 height 12
